Goal: Transaction & Acquisition: Book appointment/travel/reservation

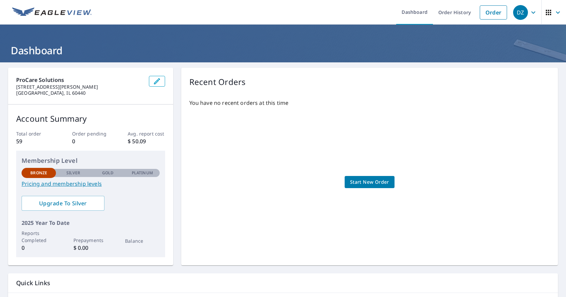
scroll to position [45, 0]
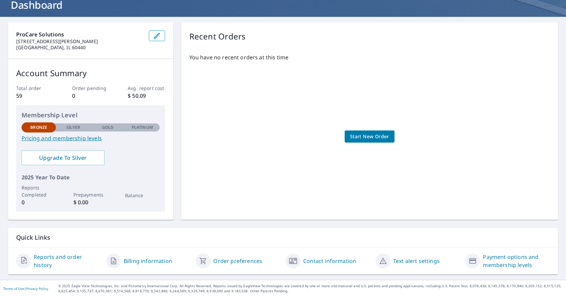
click at [320, 265] on div "Contact information" at bounding box center [327, 260] width 84 height 16
click at [316, 261] on link "Contact information" at bounding box center [329, 260] width 53 height 8
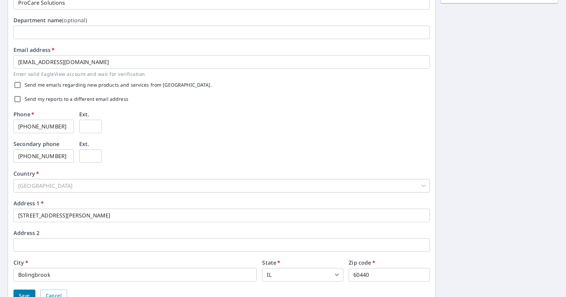
scroll to position [153, 0]
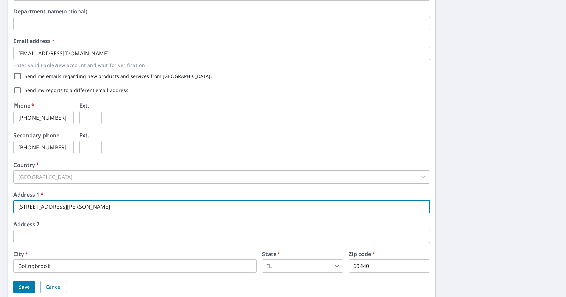
click at [82, 204] on input "1112 Boughton Rd." at bounding box center [221, 206] width 416 height 13
type input "1"
type input "902 PLAINFIELD RD"
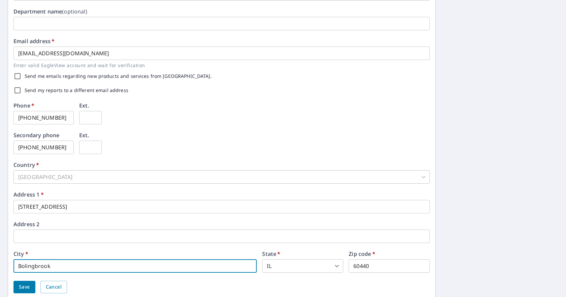
click at [78, 269] on input "Bolingbrook" at bounding box center [134, 265] width 243 height 13
type input "B"
type input "Oswego"
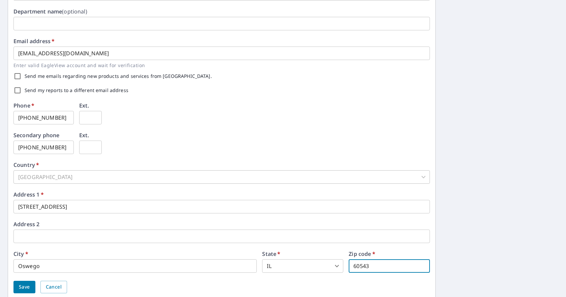
type input "60543"
click at [29, 288] on span "Save" at bounding box center [24, 286] width 11 height 8
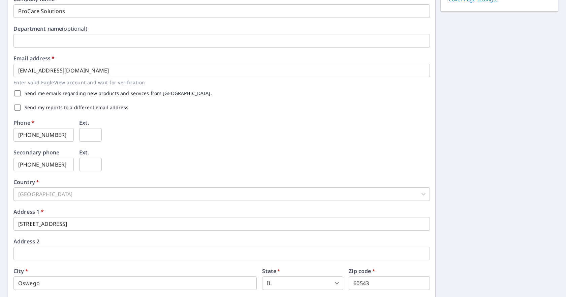
scroll to position [0, 0]
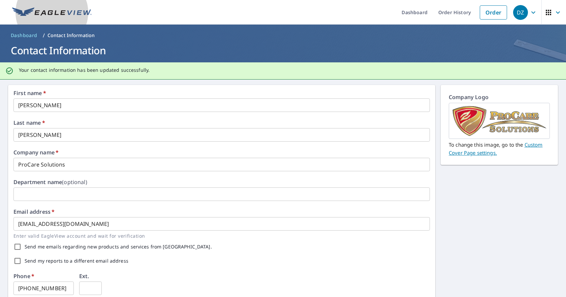
click at [53, 14] on img at bounding box center [51, 12] width 79 height 10
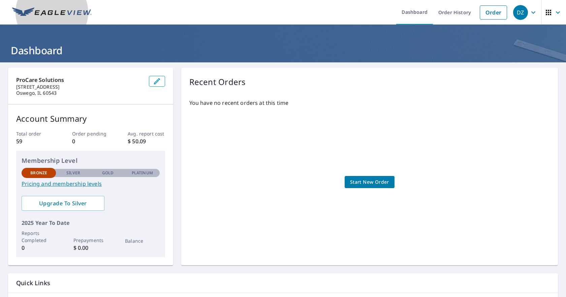
click at [53, 14] on img at bounding box center [51, 12] width 79 height 10
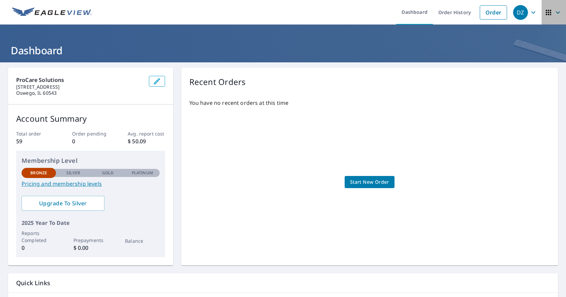
click at [544, 15] on icon "button" at bounding box center [548, 12] width 8 height 8
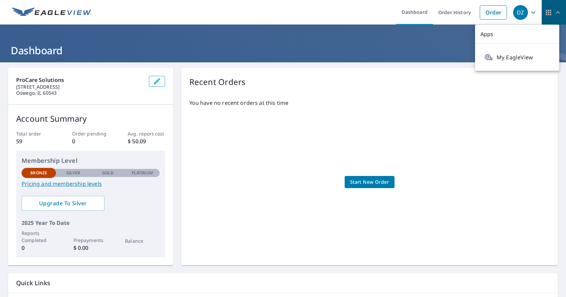
click at [544, 12] on icon "button" at bounding box center [548, 12] width 8 height 8
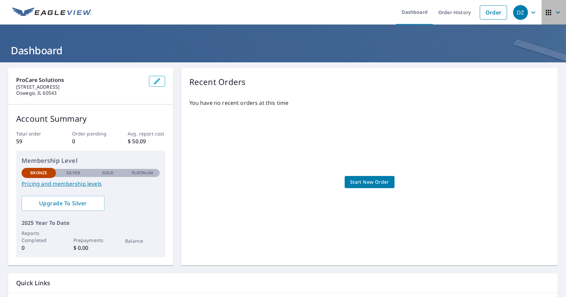
click at [544, 12] on icon "button" at bounding box center [548, 12] width 8 height 8
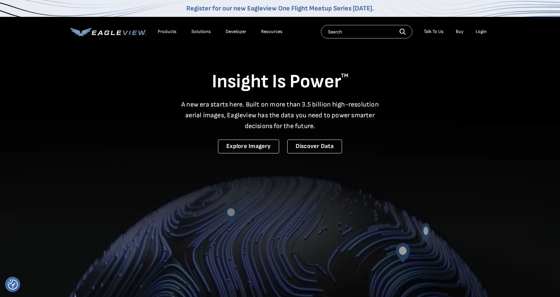
click at [169, 33] on div "Products" at bounding box center [167, 32] width 19 height 6
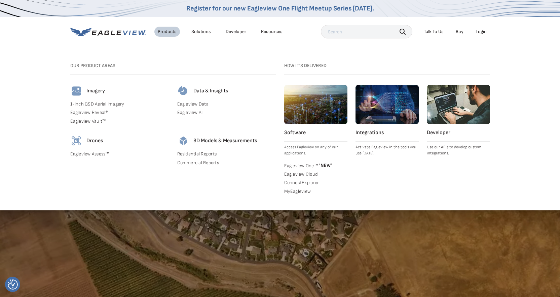
click at [96, 154] on link "Eagleview Assess™" at bounding box center [119, 154] width 99 height 6
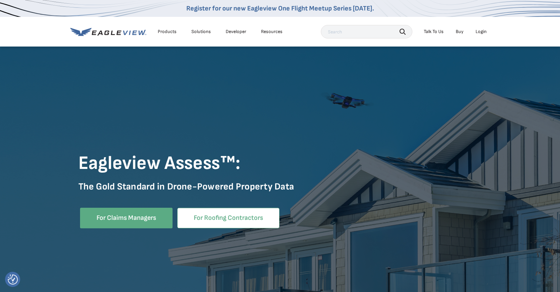
click at [215, 221] on link "For Roofing Contractors" at bounding box center [228, 217] width 102 height 21
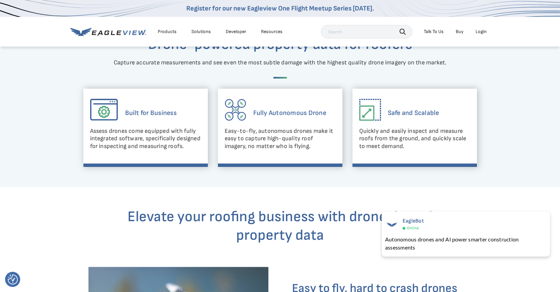
scroll to position [391, 0]
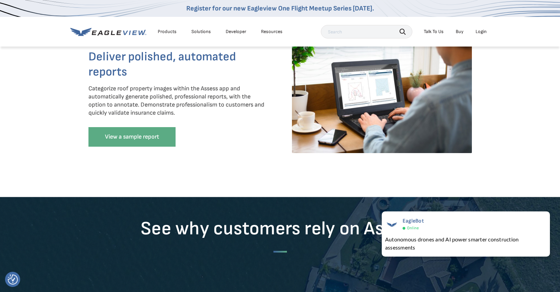
scroll to position [1069, 0]
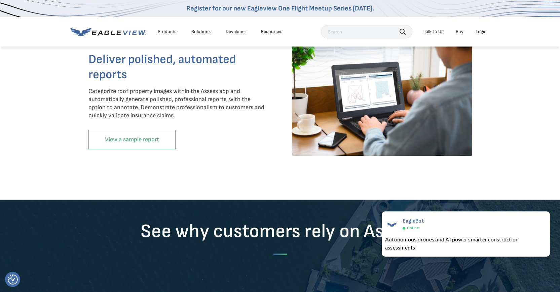
click at [151, 147] on link "View a sample report" at bounding box center [132, 140] width 87 height 20
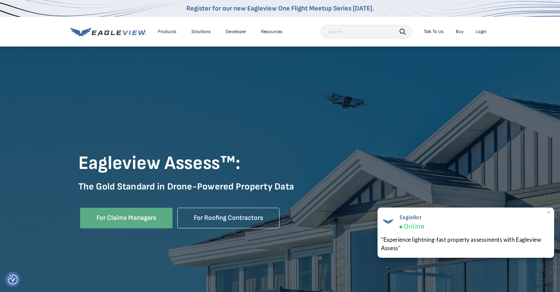
click at [417, 227] on span "Online" at bounding box center [414, 226] width 20 height 9
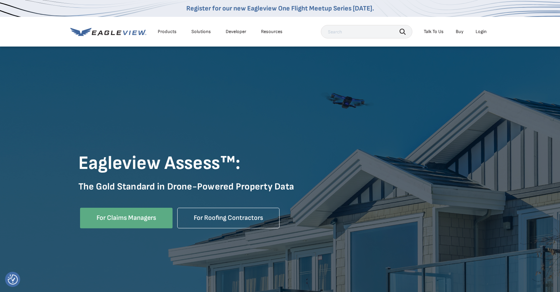
click at [433, 33] on div "Talk To Us" at bounding box center [434, 32] width 20 height 6
click at [164, 33] on div "Products" at bounding box center [167, 32] width 19 height 6
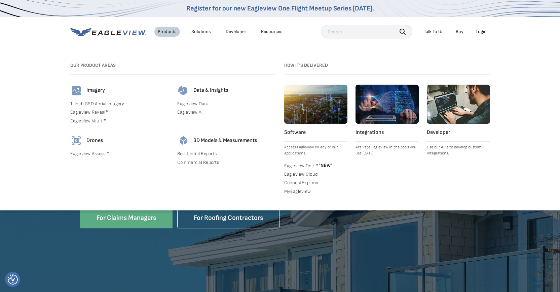
click at [306, 164] on link "Eagleview One™ * NEW *" at bounding box center [315, 165] width 63 height 7
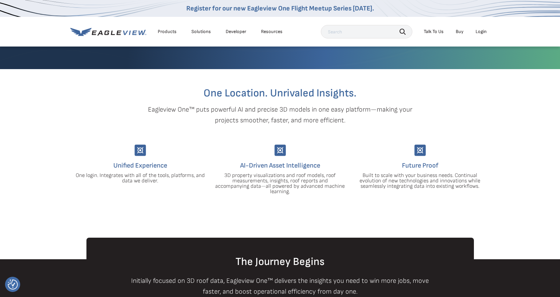
scroll to position [133, 0]
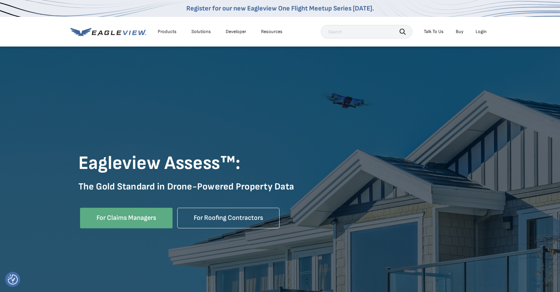
drag, startPoint x: 381, startPoint y: 126, endPoint x: 363, endPoint y: 111, distance: 23.9
click at [376, 118] on div "Eagleview Assess™: The Gold Standard in Drone-Powered Property Data For Claims …" at bounding box center [280, 180] width 560 height 269
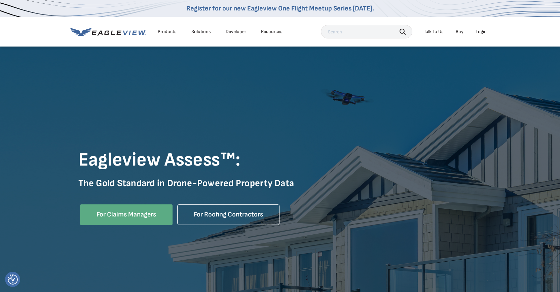
click at [434, 33] on div "Talk To Us" at bounding box center [434, 32] width 20 height 6
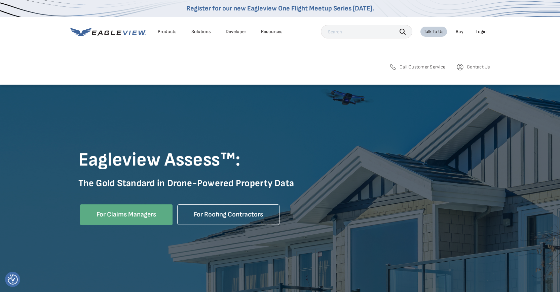
click at [286, 55] on div "Search Products Our Product Areas Imagery 1-Inch GSD Aerial Imagery *" at bounding box center [280, 70] width 560 height 30
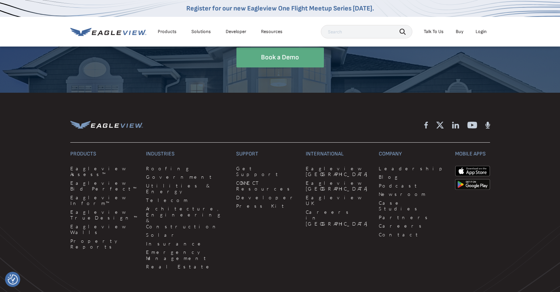
scroll to position [2051, 0]
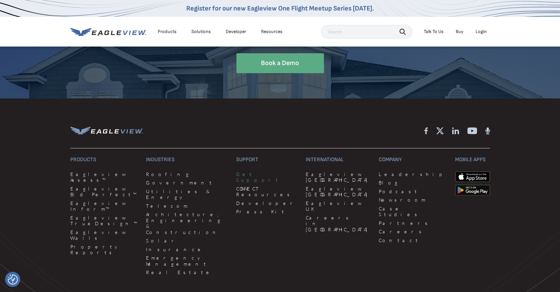
click at [236, 181] on link "Get Support" at bounding box center [267, 177] width 62 height 12
click at [236, 180] on link "Get Support" at bounding box center [267, 177] width 62 height 12
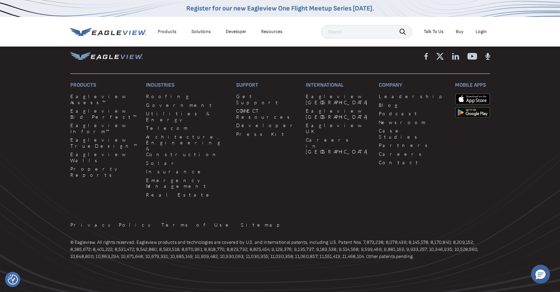
scroll to position [627, 0]
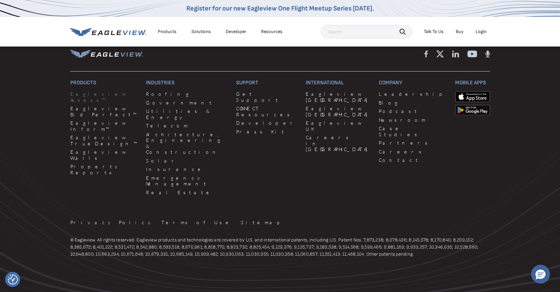
click at [93, 102] on link "Eagleview Assess™" at bounding box center [104, 97] width 68 height 12
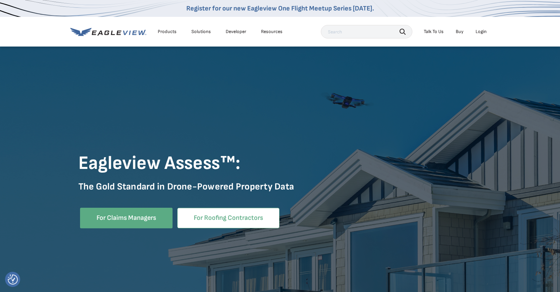
click at [208, 218] on link "For Roofing Contractors" at bounding box center [228, 217] width 102 height 21
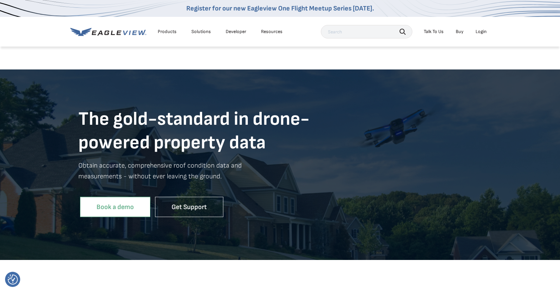
click at [118, 208] on link "Book a demo" at bounding box center [115, 206] width 70 height 21
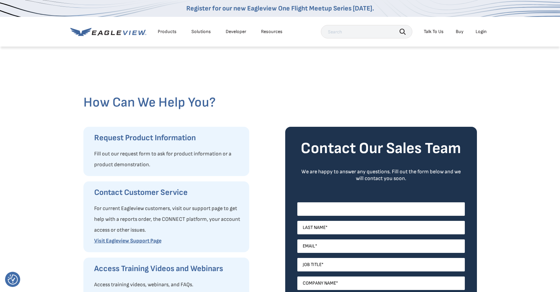
click at [330, 212] on input "First Name *" at bounding box center [382, 208] width 168 height 13
click at [152, 75] on div at bounding box center [280, 70] width 394 height 48
